Goal: Navigation & Orientation: Find specific page/section

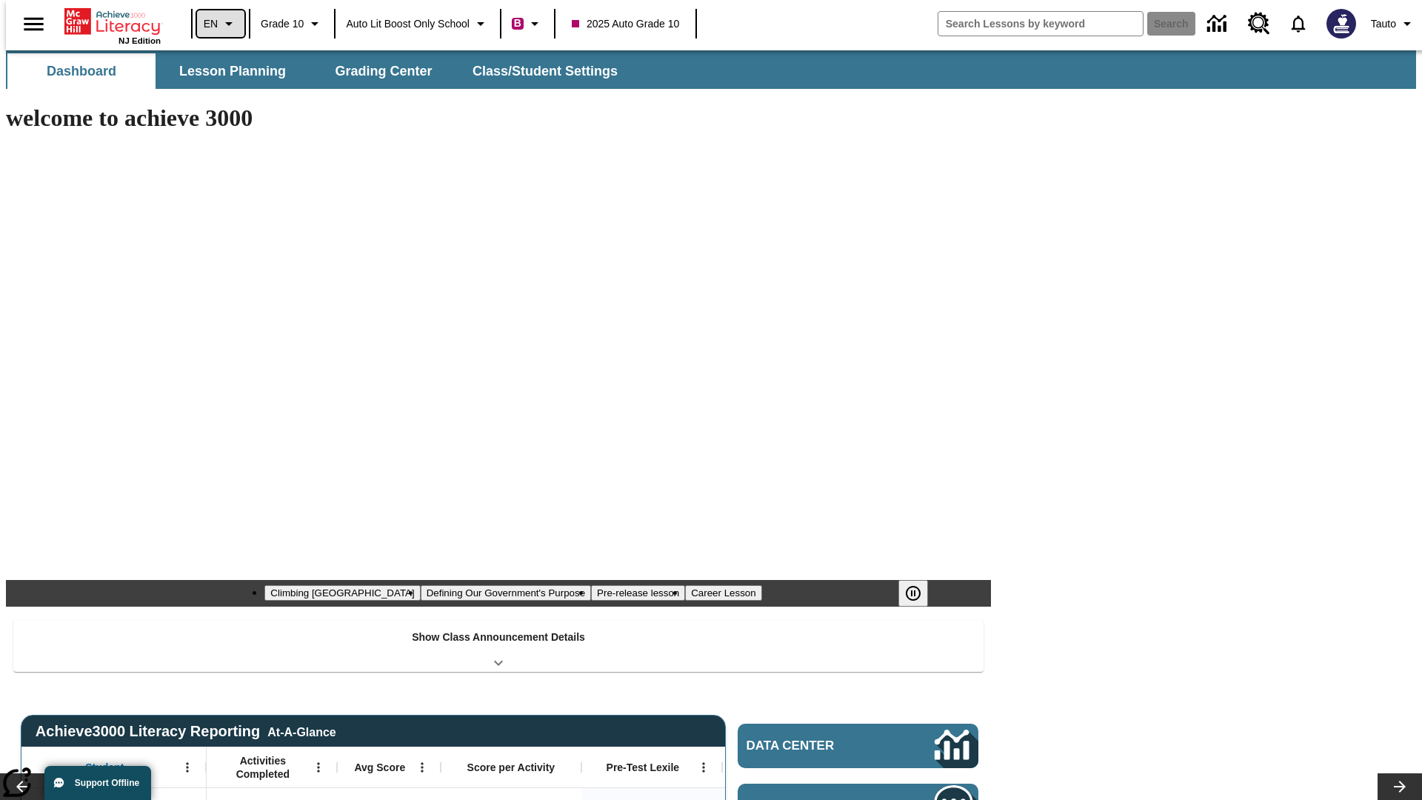
click at [220, 24] on icon "Language: EN, Select a language" at bounding box center [229, 24] width 18 height 18
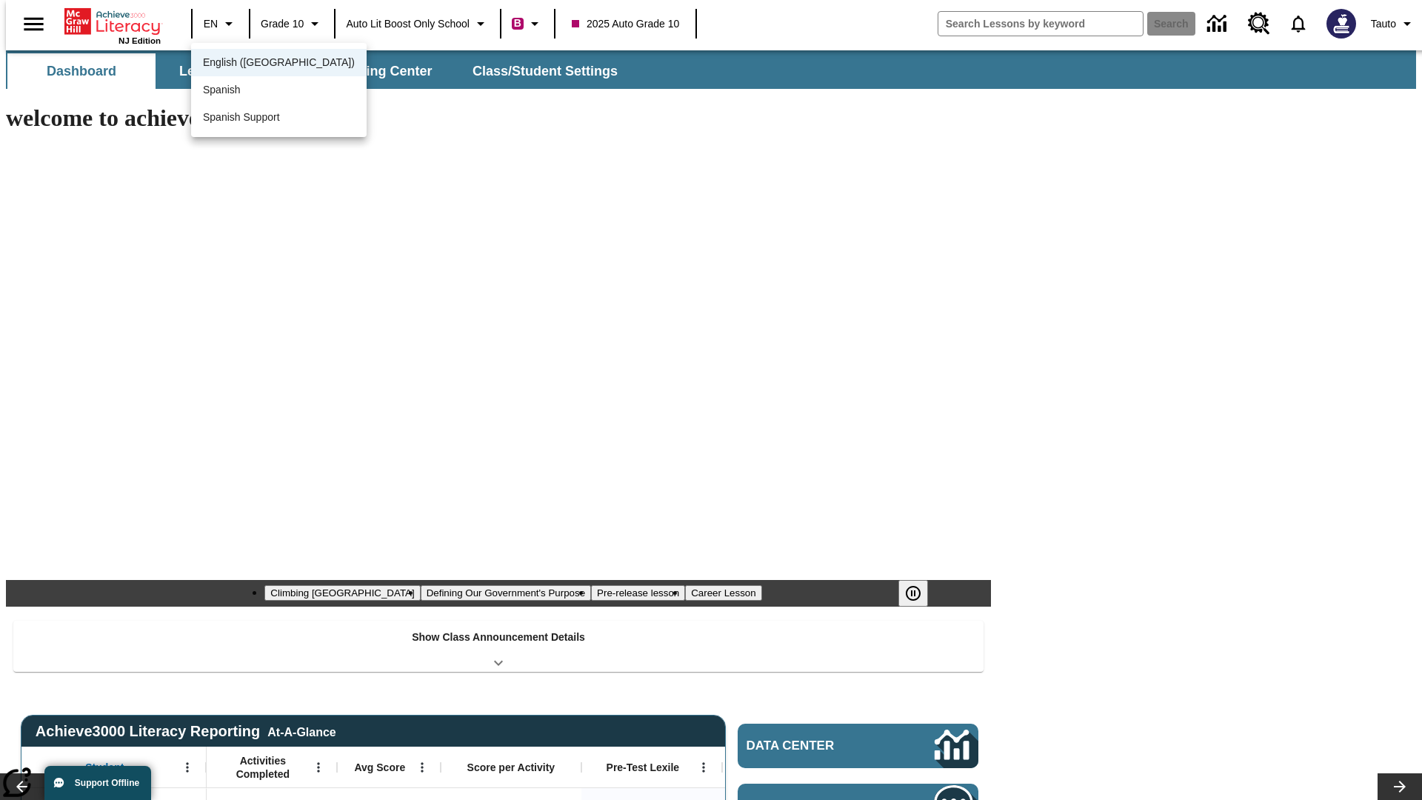
click at [247, 64] on span "English ([GEOGRAPHIC_DATA])" at bounding box center [279, 63] width 152 height 16
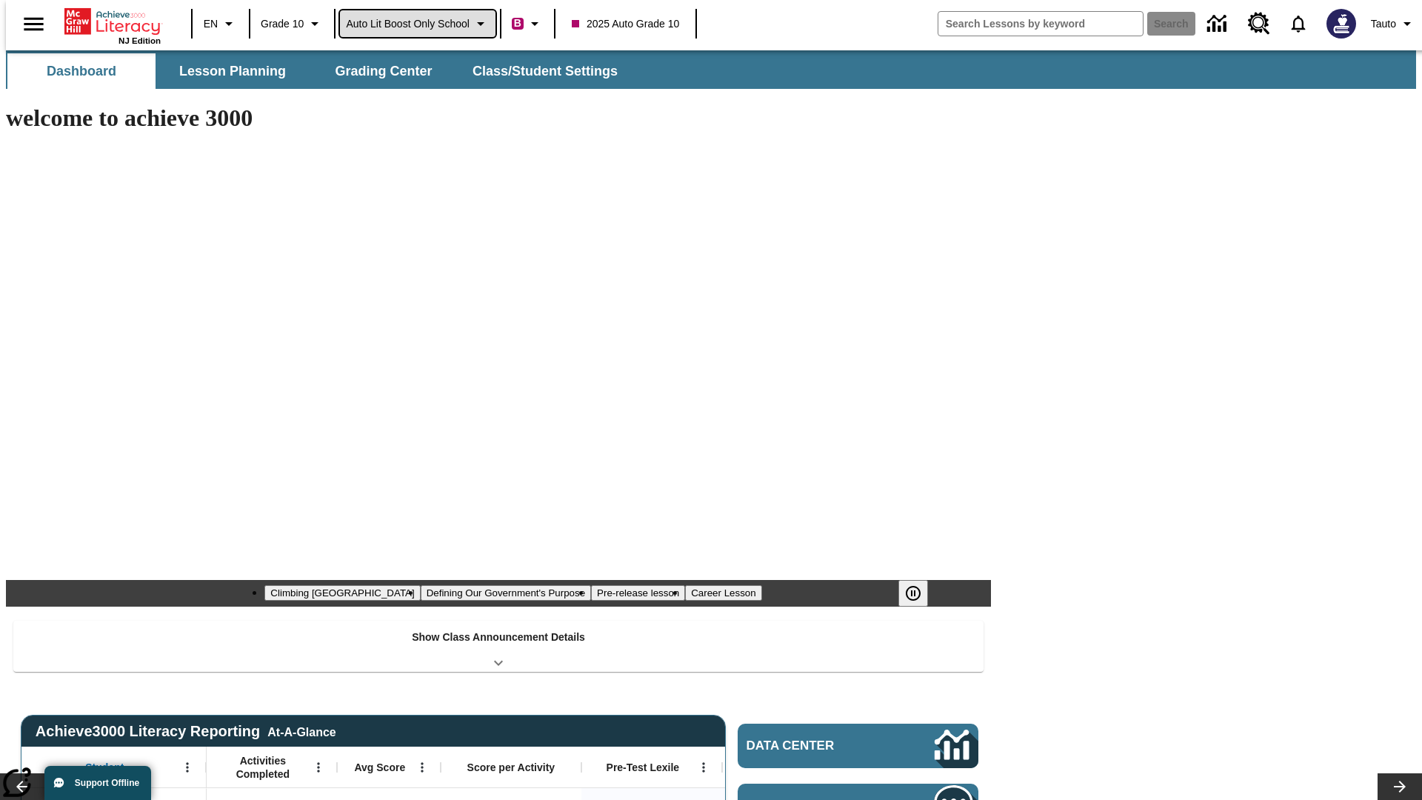
click at [417, 24] on span "Auto Lit Boost only School" at bounding box center [408, 24] width 124 height 16
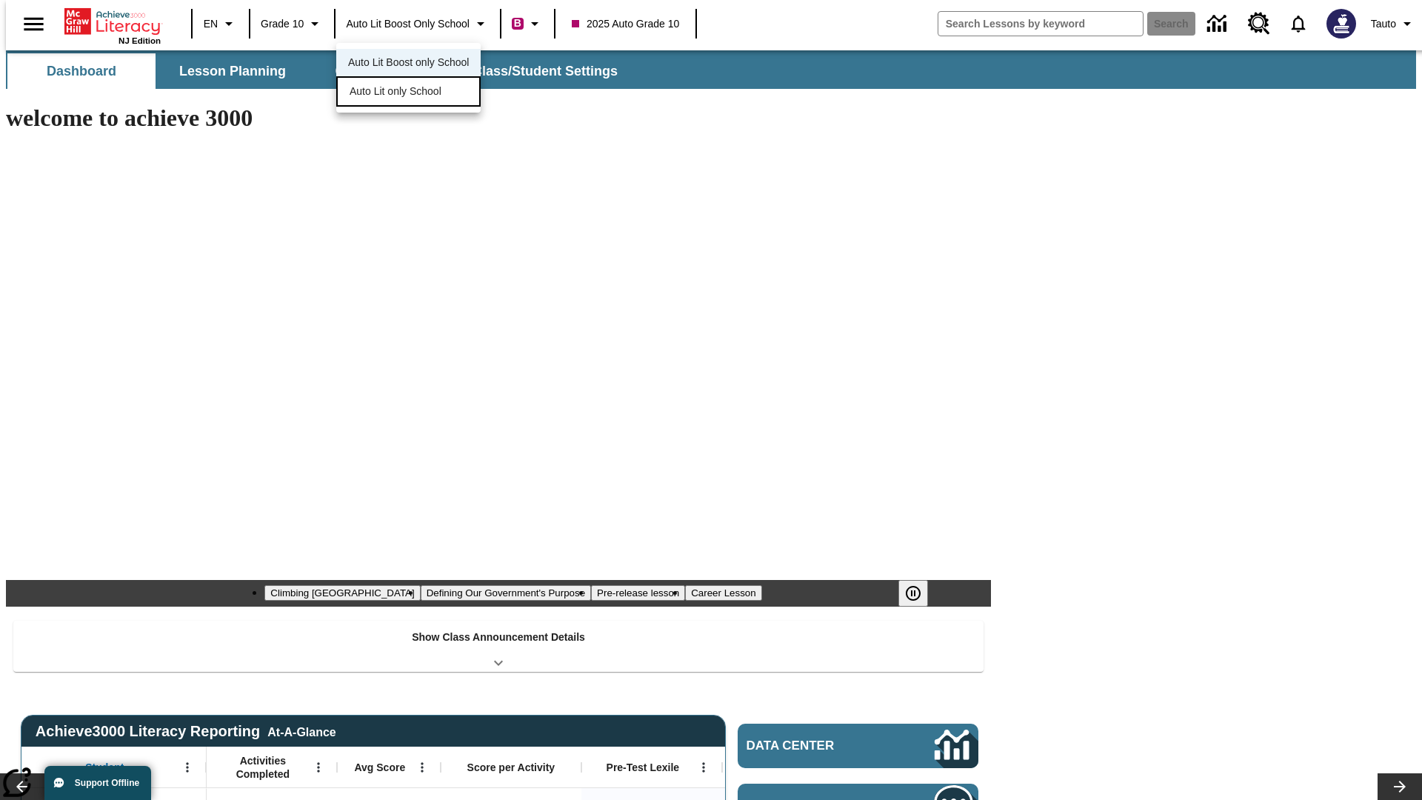
click at [396, 93] on span "Auto Lit only School" at bounding box center [396, 92] width 92 height 16
